Goal: Connect with others: Connect with others

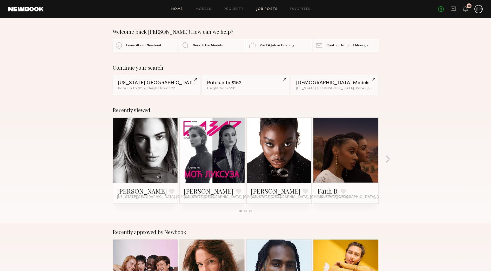
click at [266, 8] on link "Job Posts" at bounding box center [268, 9] width 22 height 3
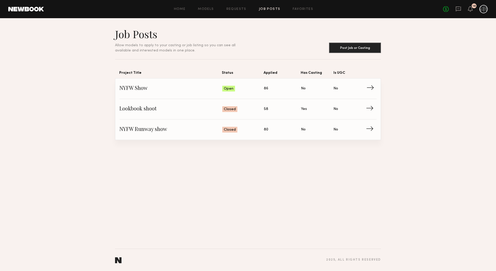
click at [284, 89] on span "Applied: 86" at bounding box center [282, 89] width 37 height 8
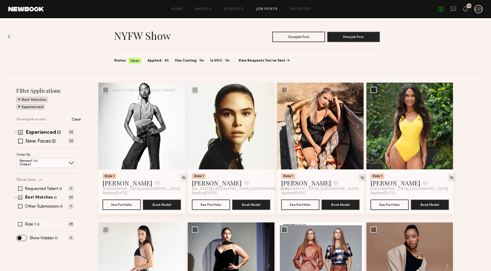
click at [176, 130] on button at bounding box center [177, 126] width 17 height 87
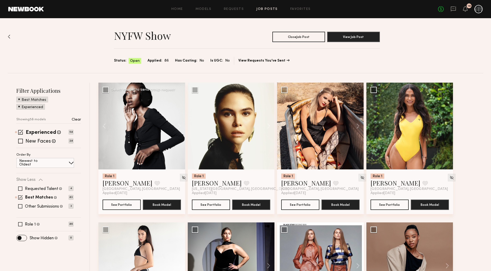
click at [164, 130] on div at bounding box center [141, 126] width 87 height 87
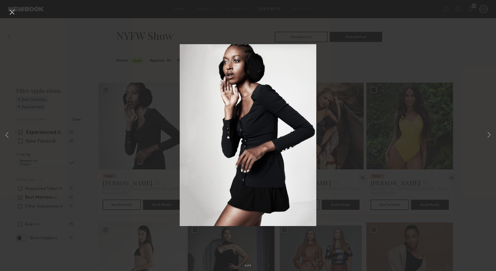
click at [341, 64] on div "2 of 4" at bounding box center [248, 135] width 496 height 271
drag, startPoint x: 9, startPoint y: 11, endPoint x: 36, endPoint y: 38, distance: 38.4
click at [9, 11] on button at bounding box center [12, 12] width 8 height 9
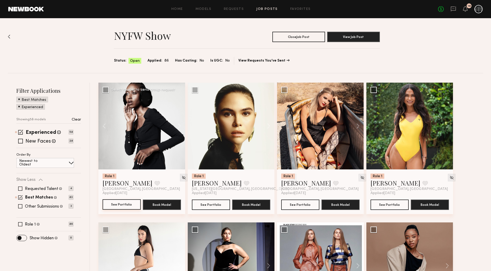
click at [119, 206] on button "See Portfolio" at bounding box center [122, 204] width 38 height 10
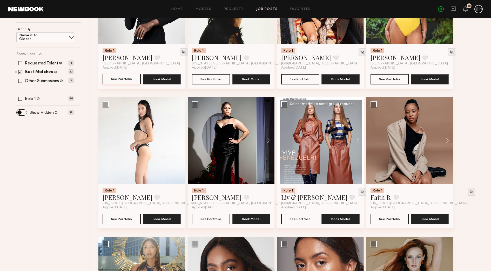
scroll to position [130, 0]
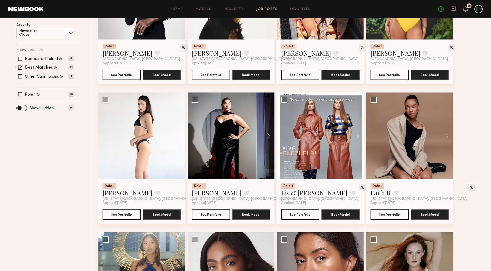
click at [330, 142] on div at bounding box center [320, 136] width 87 height 87
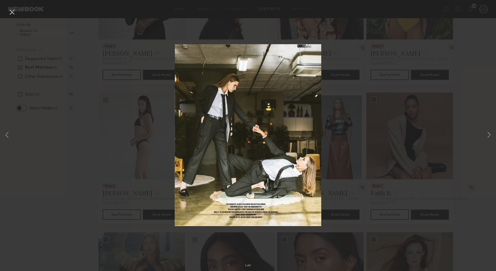
click at [484, 139] on div "2 of 5" at bounding box center [248, 135] width 496 height 271
click at [14, 14] on button at bounding box center [12, 12] width 8 height 9
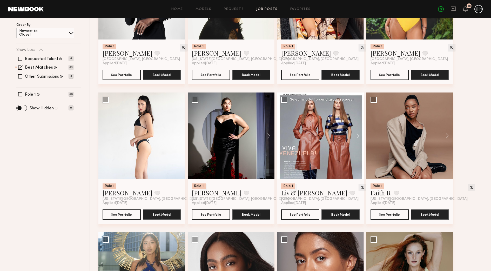
click at [316, 138] on div at bounding box center [320, 136] width 87 height 87
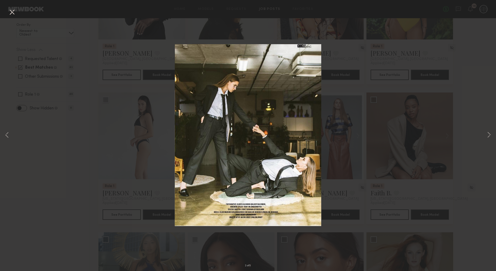
click at [352, 195] on div "2 of 5" at bounding box center [248, 135] width 496 height 271
drag, startPoint x: 15, startPoint y: 13, endPoint x: 0, endPoint y: 4, distance: 17.4
click at [15, 13] on button at bounding box center [12, 12] width 8 height 9
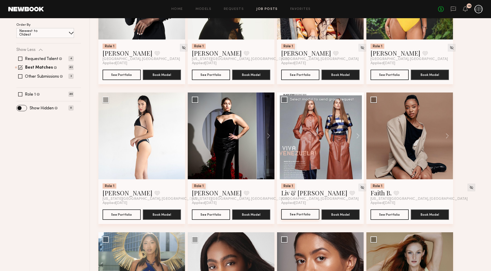
click at [295, 212] on button "See Portfolio" at bounding box center [300, 214] width 38 height 10
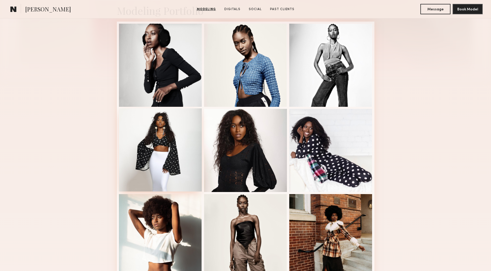
scroll to position [292, 0]
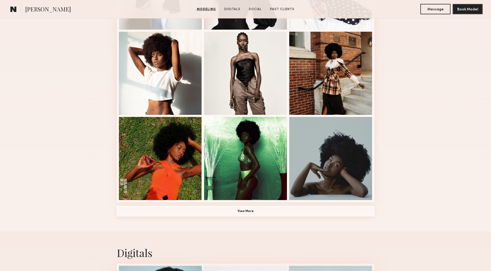
click at [204, 212] on button "View More" at bounding box center [246, 211] width 258 height 10
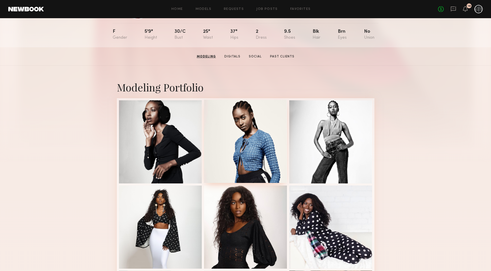
scroll to position [32, 0]
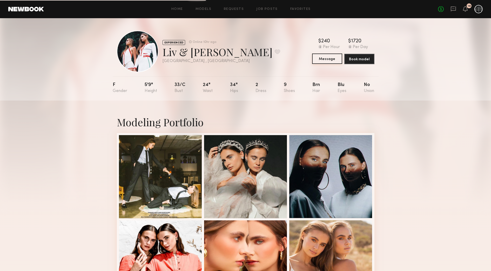
click at [335, 59] on button "Message" at bounding box center [327, 59] width 30 height 10
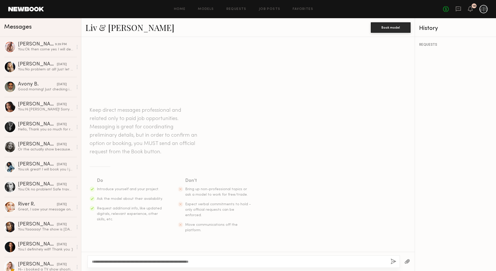
type textarea "**********"
click at [391, 260] on button "button" at bounding box center [394, 262] width 6 height 6
